Goal: Information Seeking & Learning: Learn about a topic

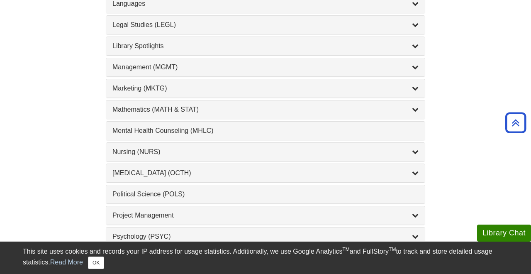
scroll to position [723, 0]
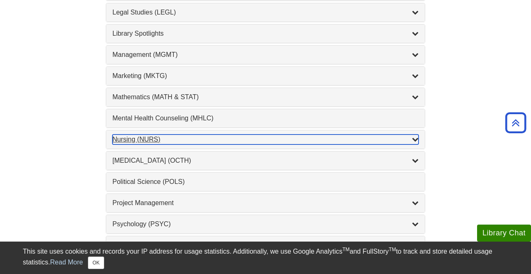
click at [189, 137] on div "Nursing (NURS) , 14 guides" at bounding box center [265, 139] width 306 height 10
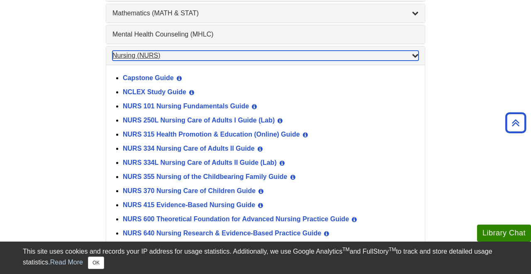
scroll to position [873, 0]
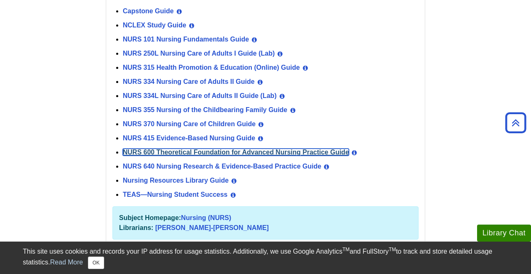
click at [167, 150] on link "NURS 600 Theoretical Foundation for Advanced Nursing Practice Guide" at bounding box center [236, 151] width 226 height 7
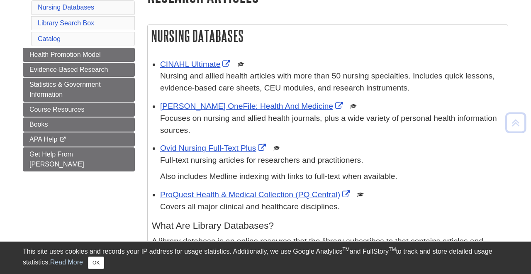
scroll to position [148, 0]
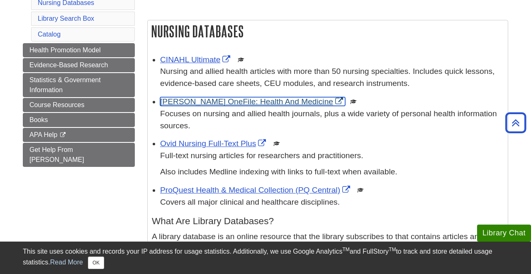
click at [190, 103] on link "Gale OneFile: Health And Medicine" at bounding box center [252, 101] width 185 height 9
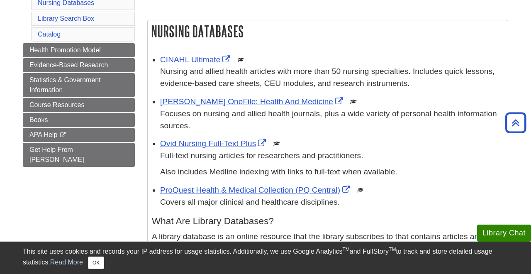
click at [196, 54] on div "CINAHL Ultimate This link opens in a new window Nursing and allied health artic…" at bounding box center [331, 72] width 343 height 36
click at [201, 59] on link "CINAHL Ultimate" at bounding box center [196, 59] width 72 height 9
